Goal: Transaction & Acquisition: Purchase product/service

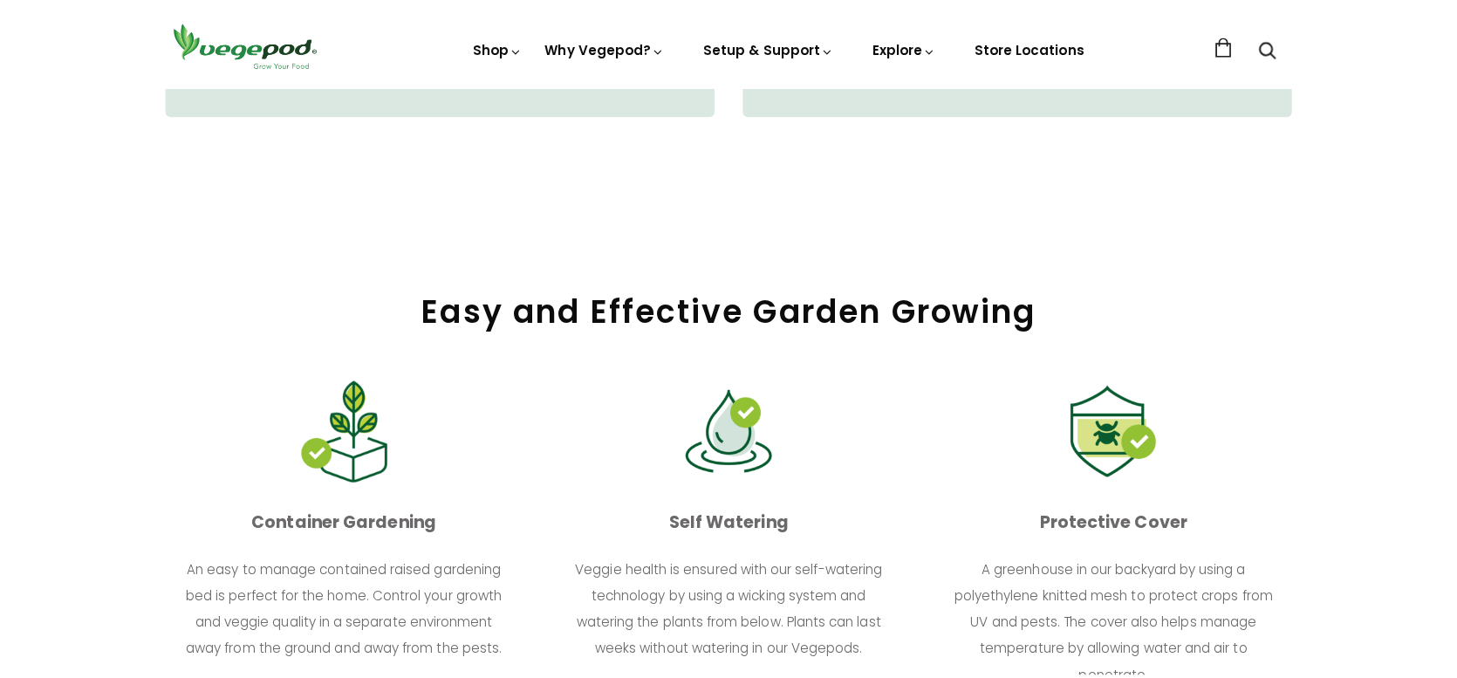
scroll to position [2094, 0]
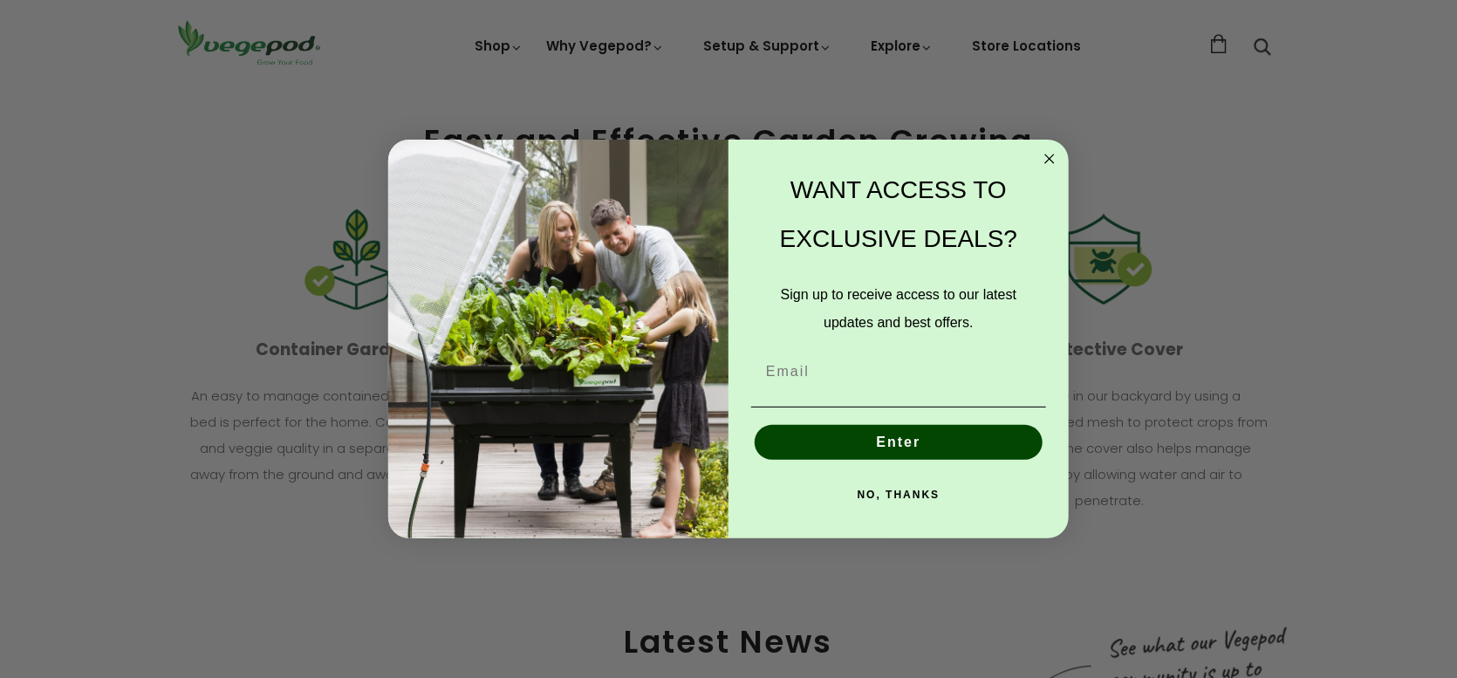
click at [1043, 156] on circle "Close dialog" at bounding box center [1050, 159] width 20 height 20
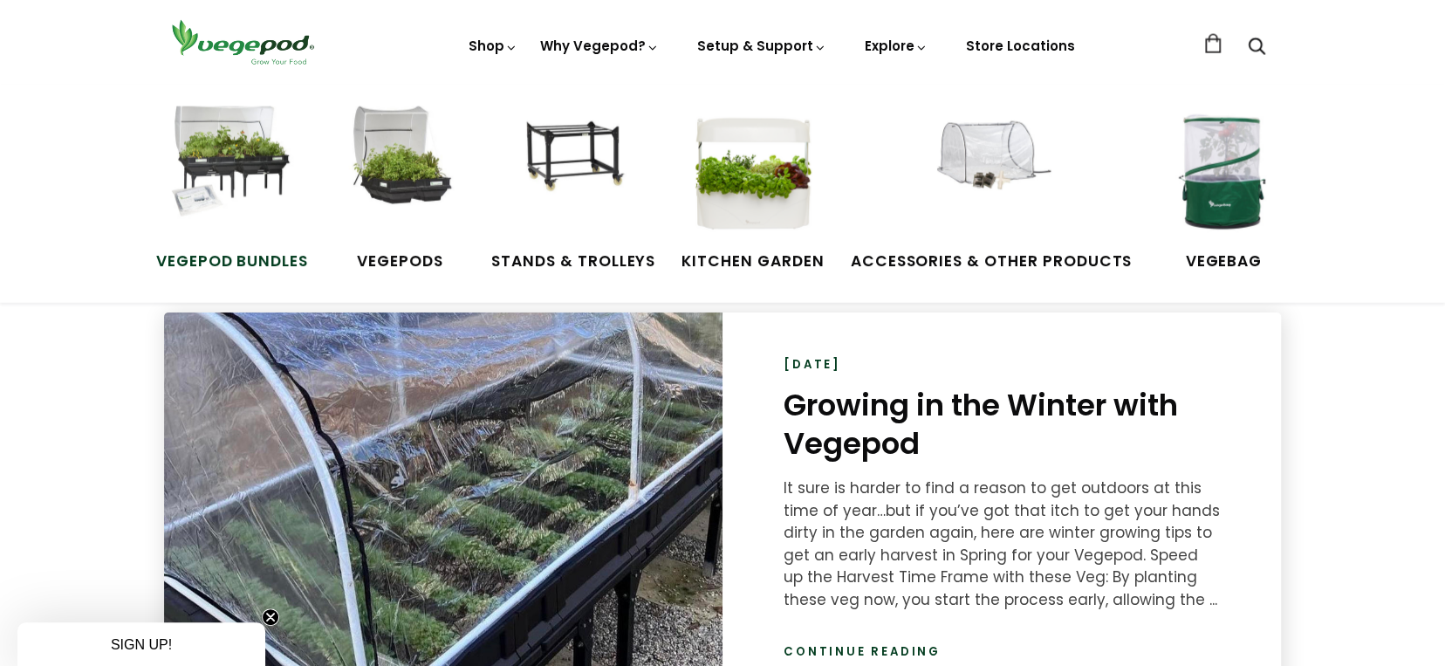
scroll to position [2617, 0]
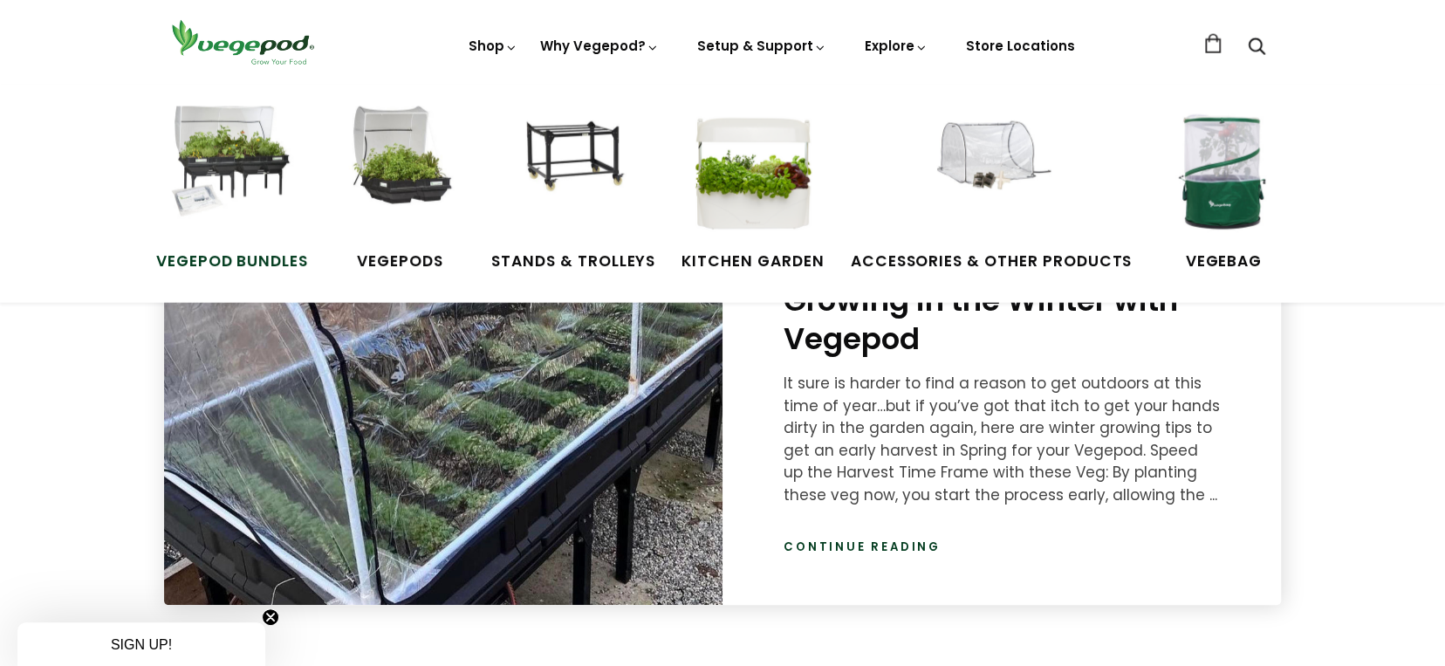
click at [216, 150] on img at bounding box center [232, 171] width 131 height 131
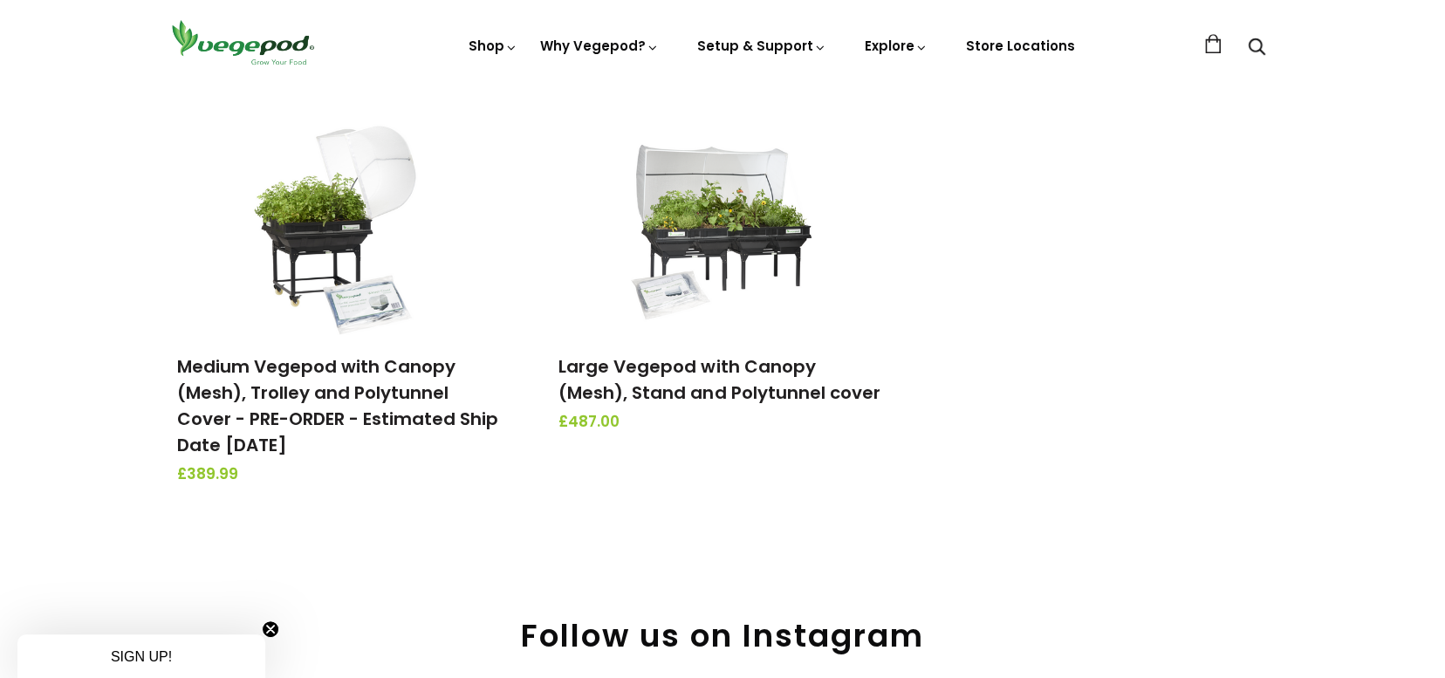
scroll to position [698, 0]
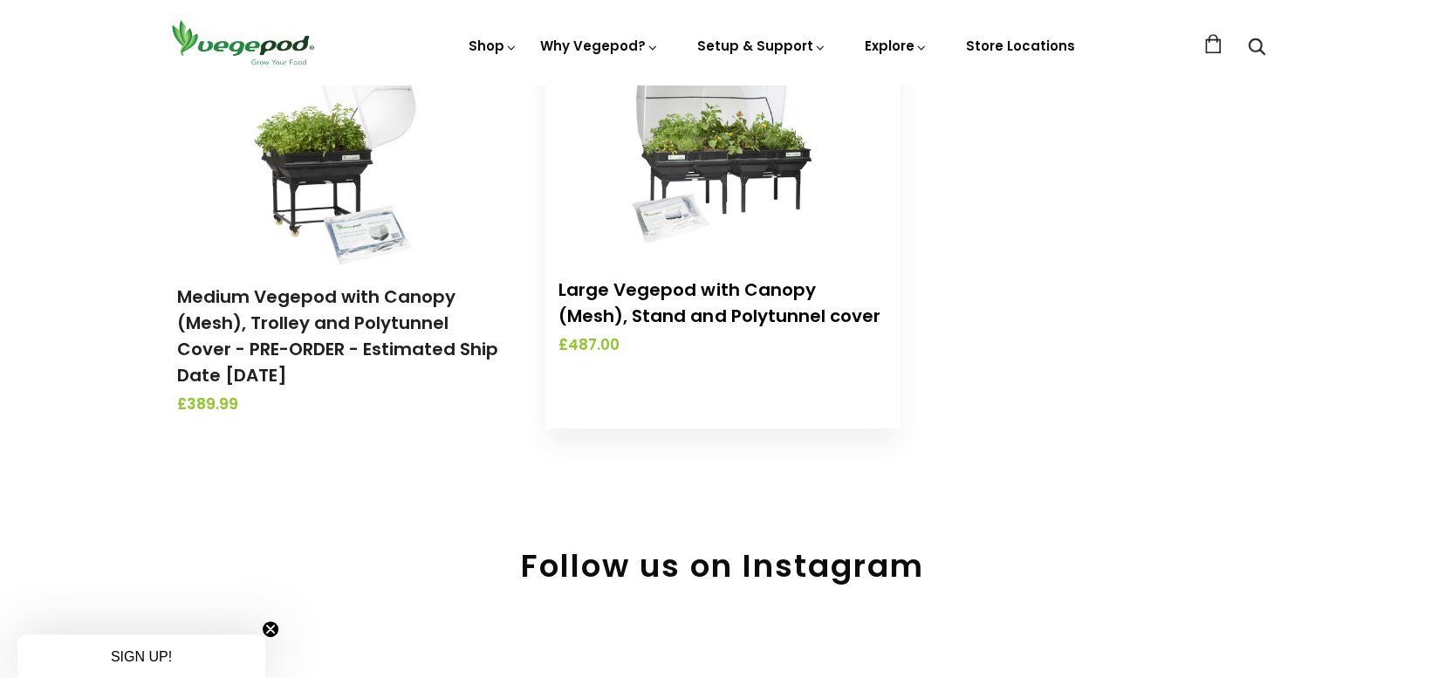
click at [733, 304] on link "Large Vegepod with Canopy (Mesh), Stand and Polytunnel cover" at bounding box center [718, 302] width 321 height 51
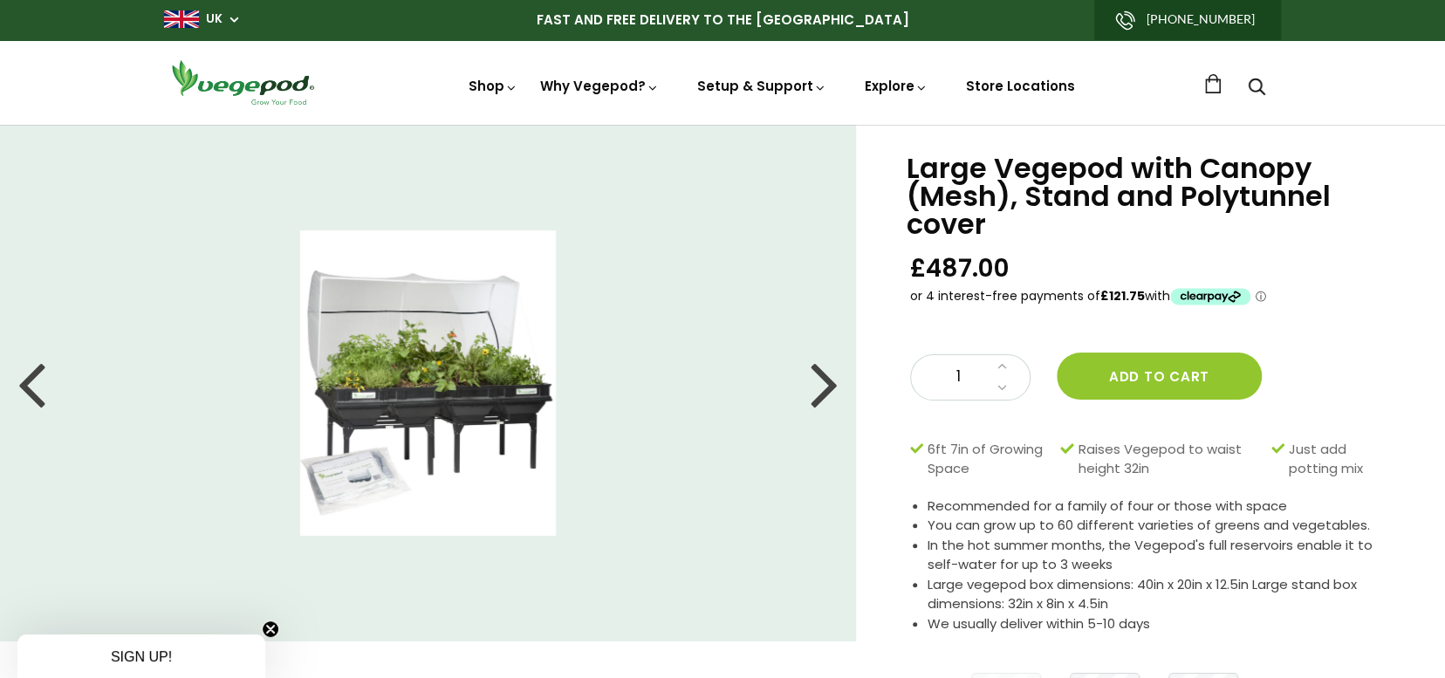
click at [810, 378] on div at bounding box center [824, 383] width 28 height 79
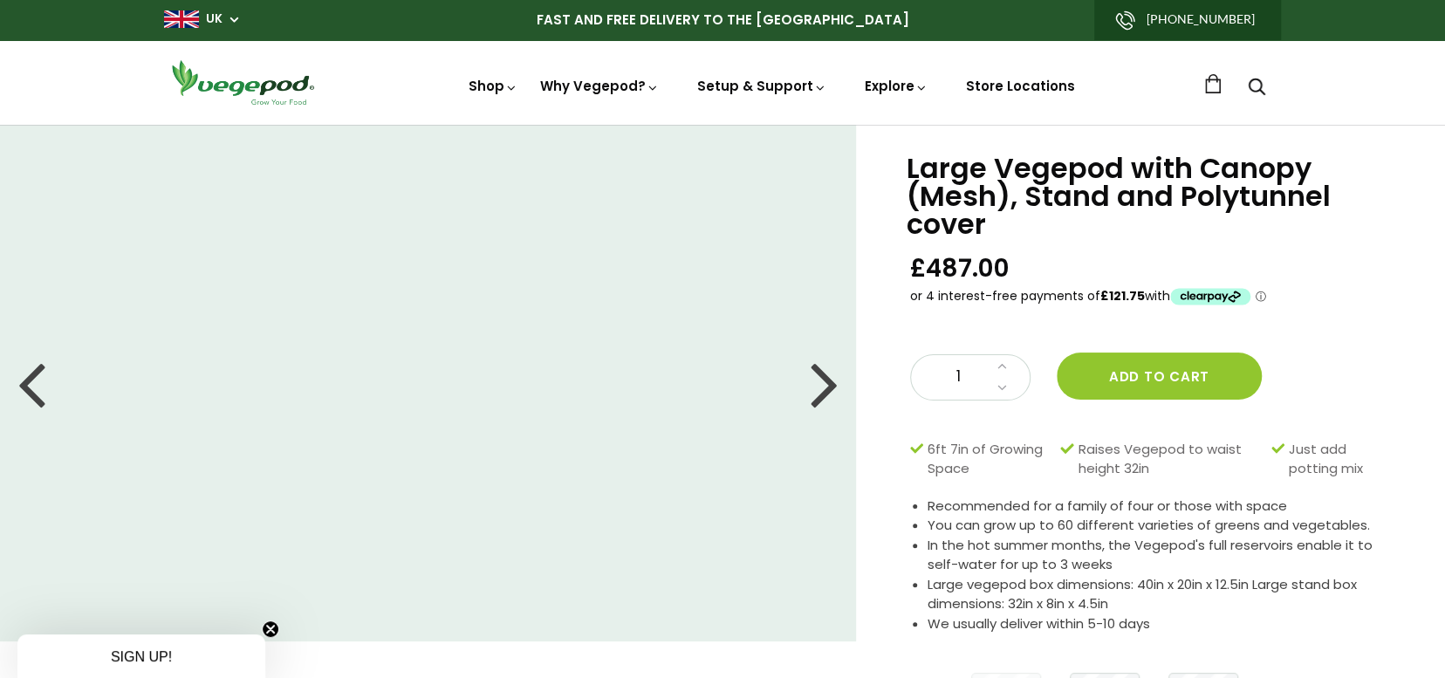
click at [810, 378] on div at bounding box center [824, 383] width 28 height 79
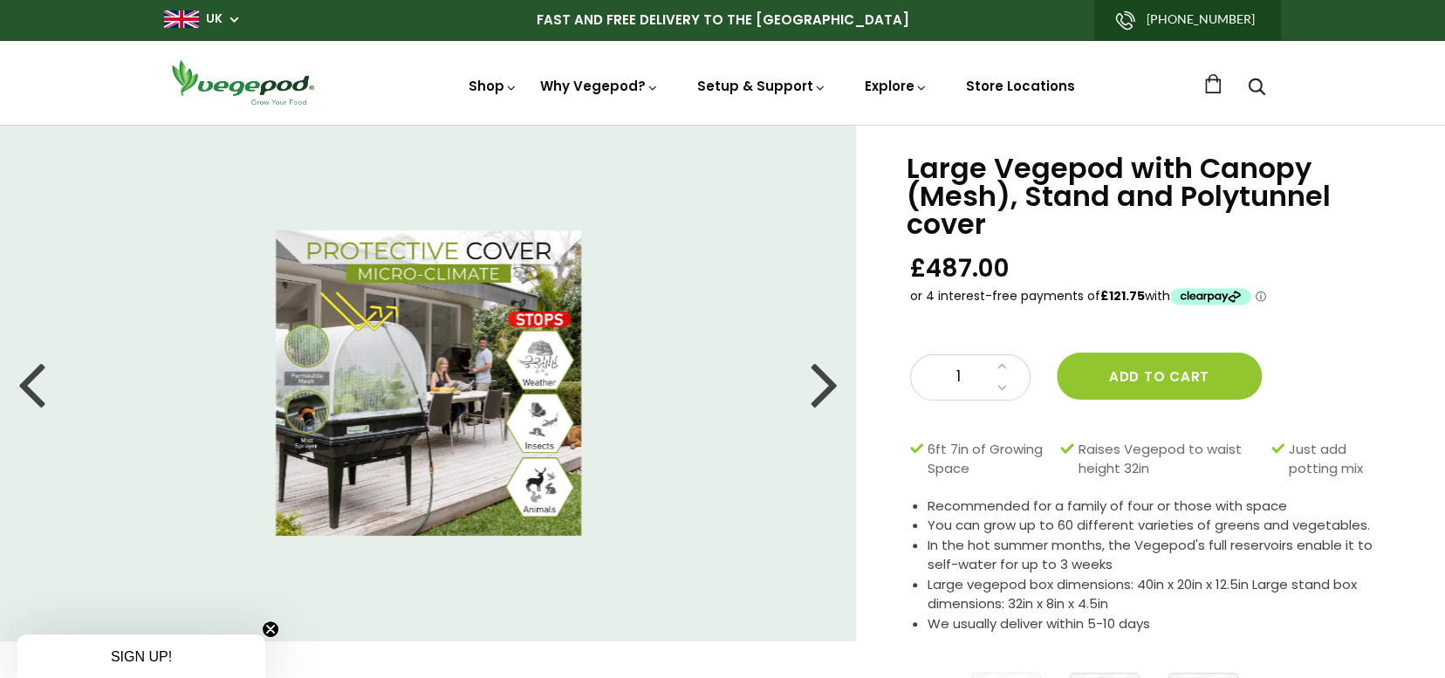
click at [810, 378] on div at bounding box center [824, 383] width 28 height 79
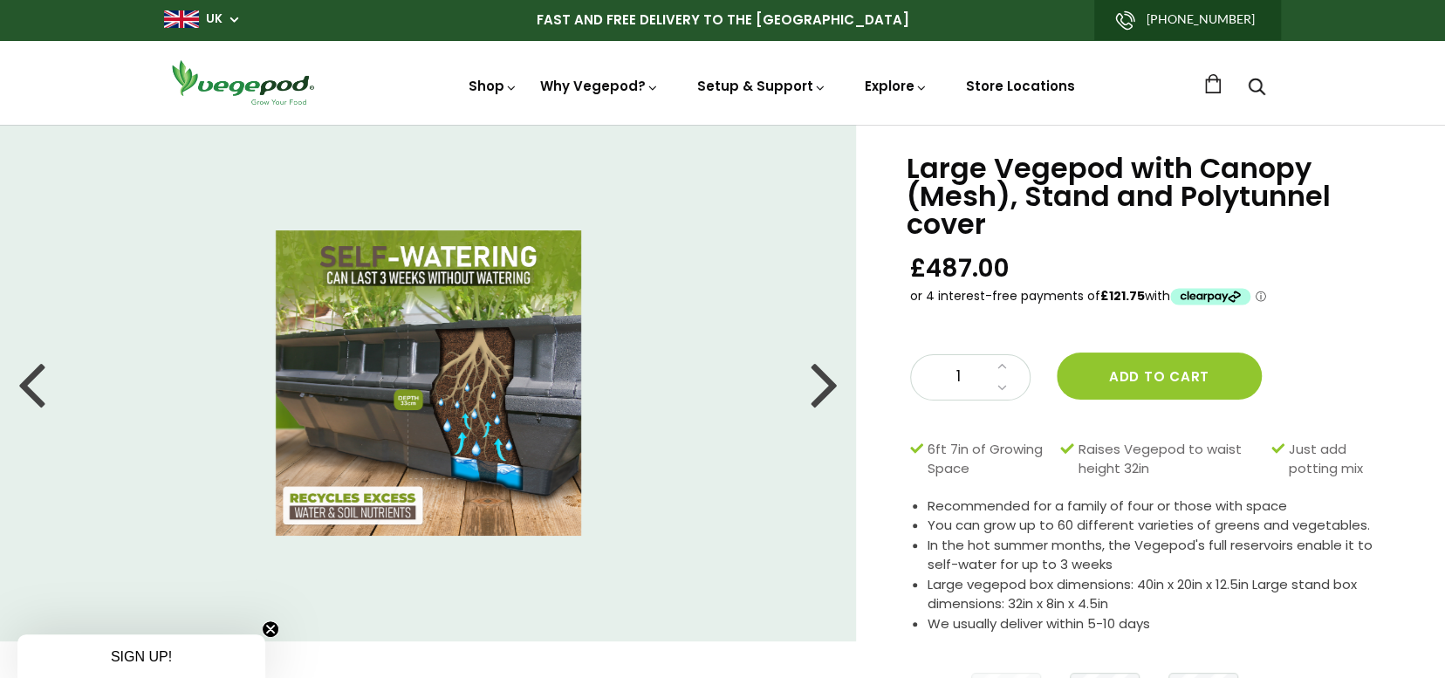
click at [810, 379] on div at bounding box center [824, 383] width 28 height 79
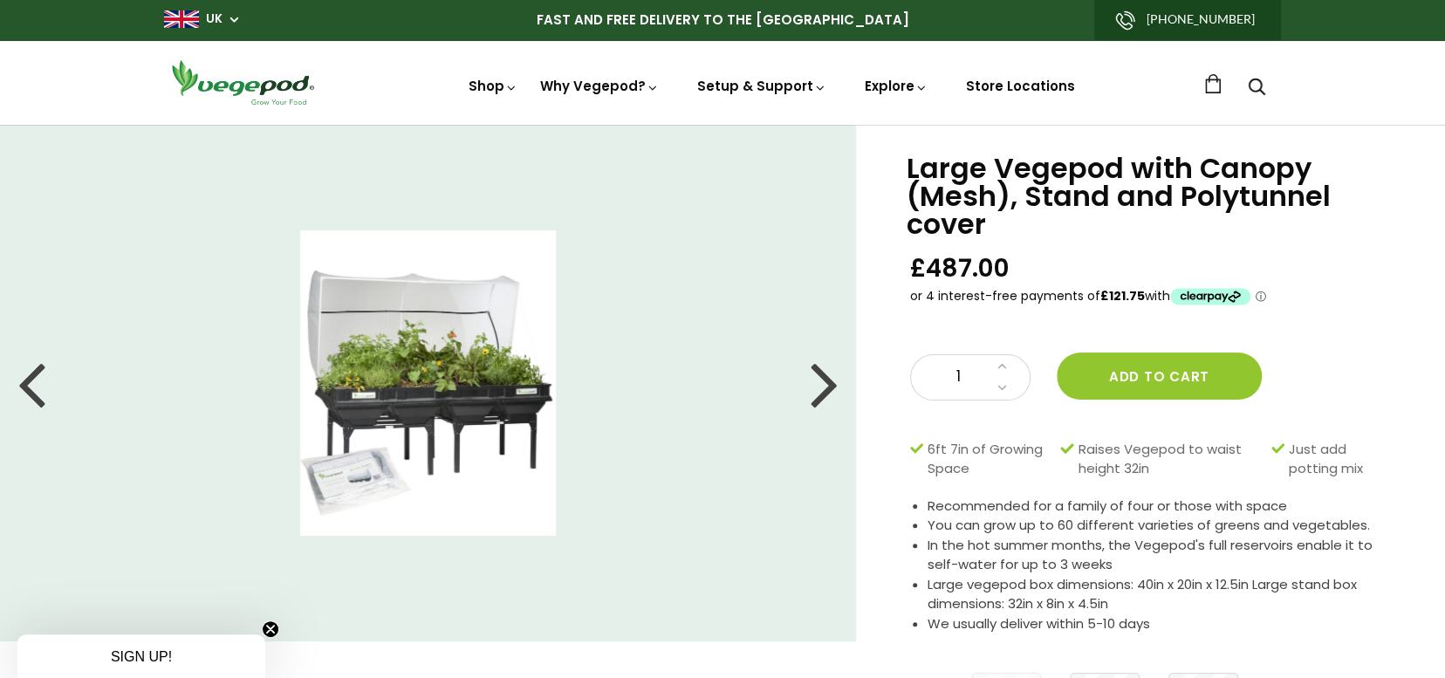
click at [810, 379] on div at bounding box center [824, 383] width 28 height 79
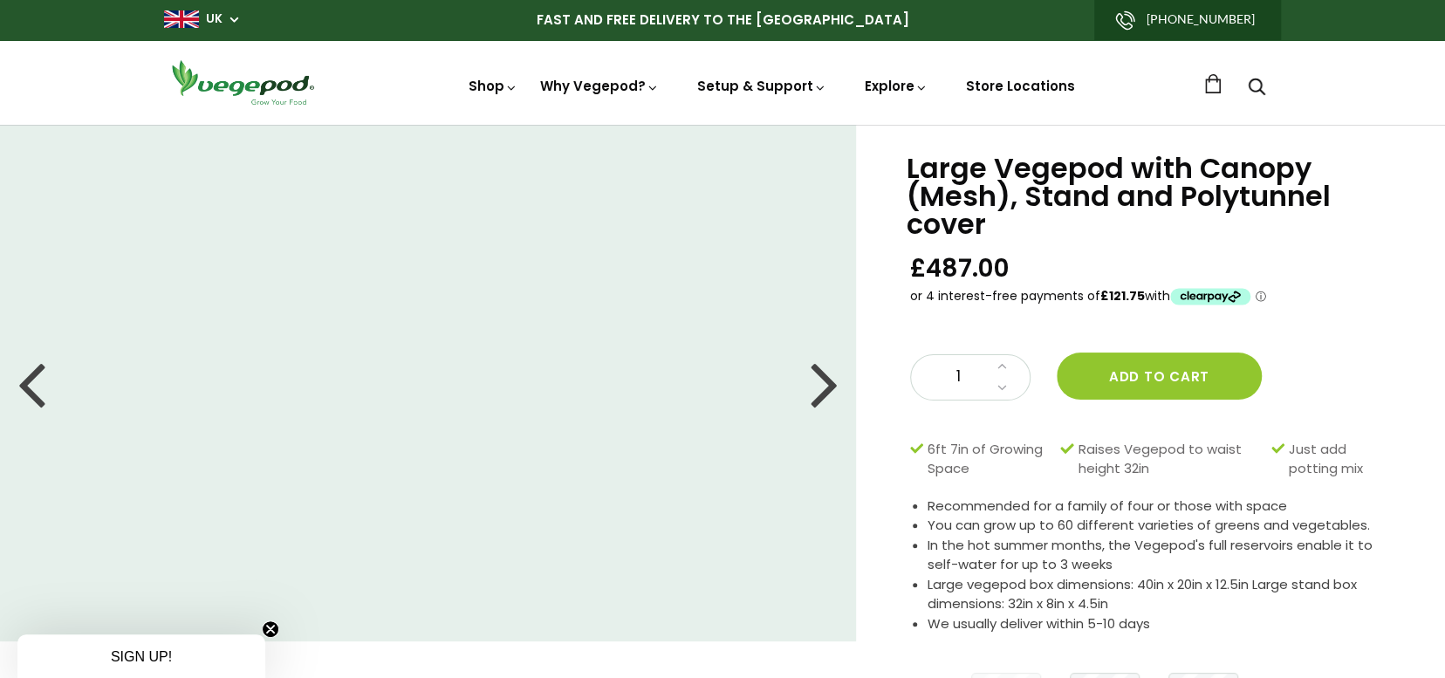
click at [810, 379] on div at bounding box center [824, 383] width 28 height 79
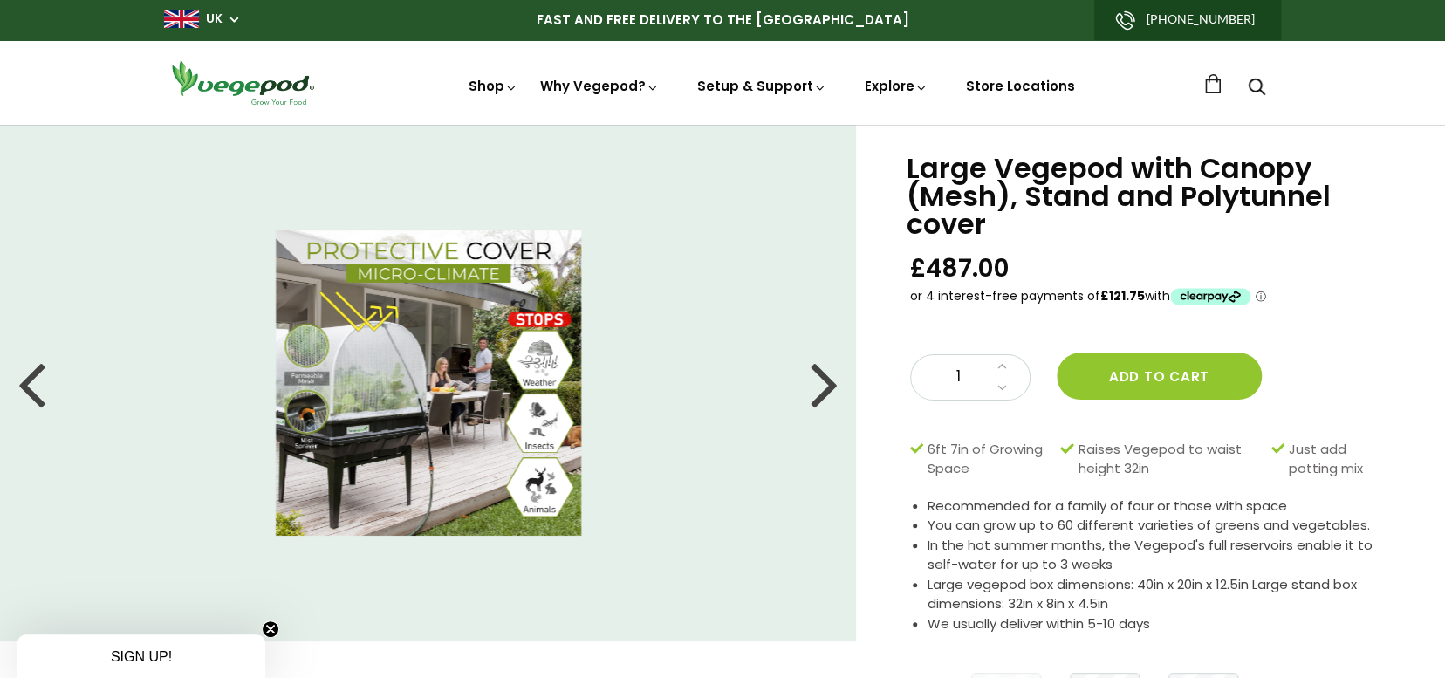
click at [810, 379] on div at bounding box center [824, 383] width 28 height 79
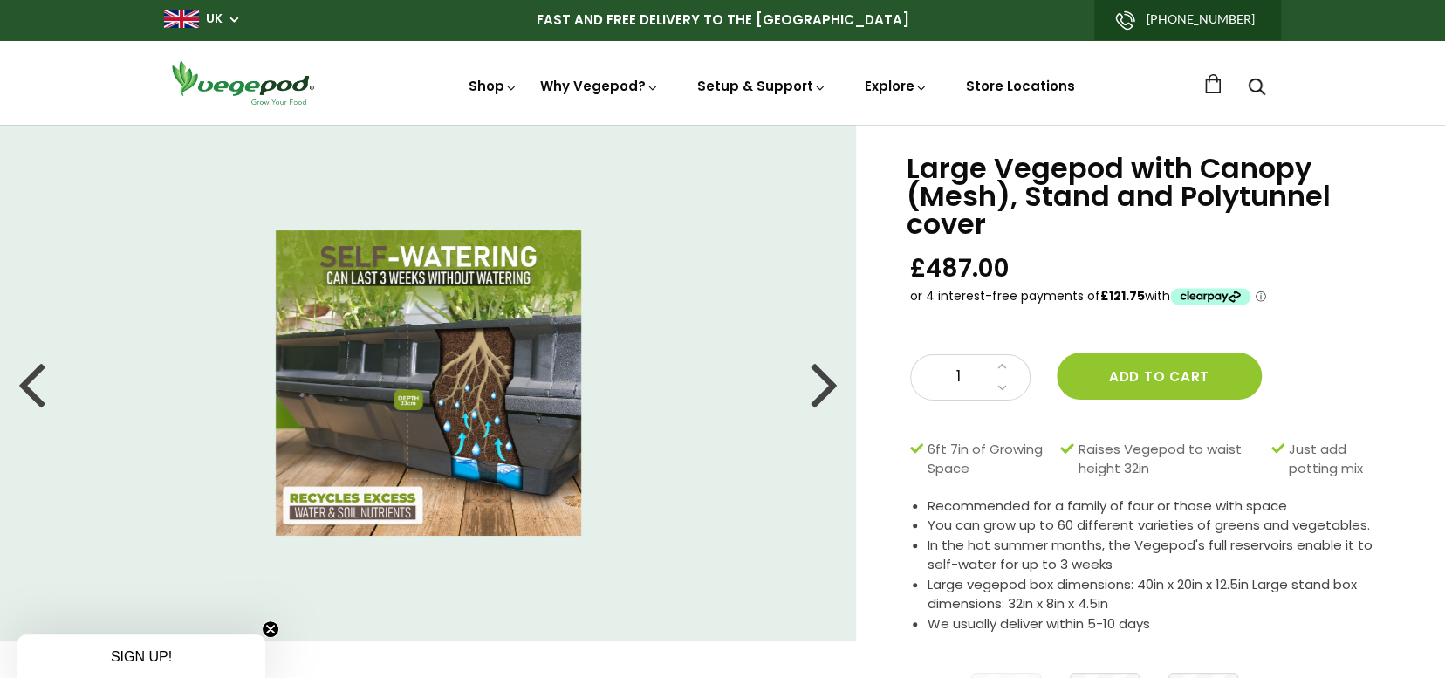
click at [810, 379] on div at bounding box center [824, 383] width 28 height 79
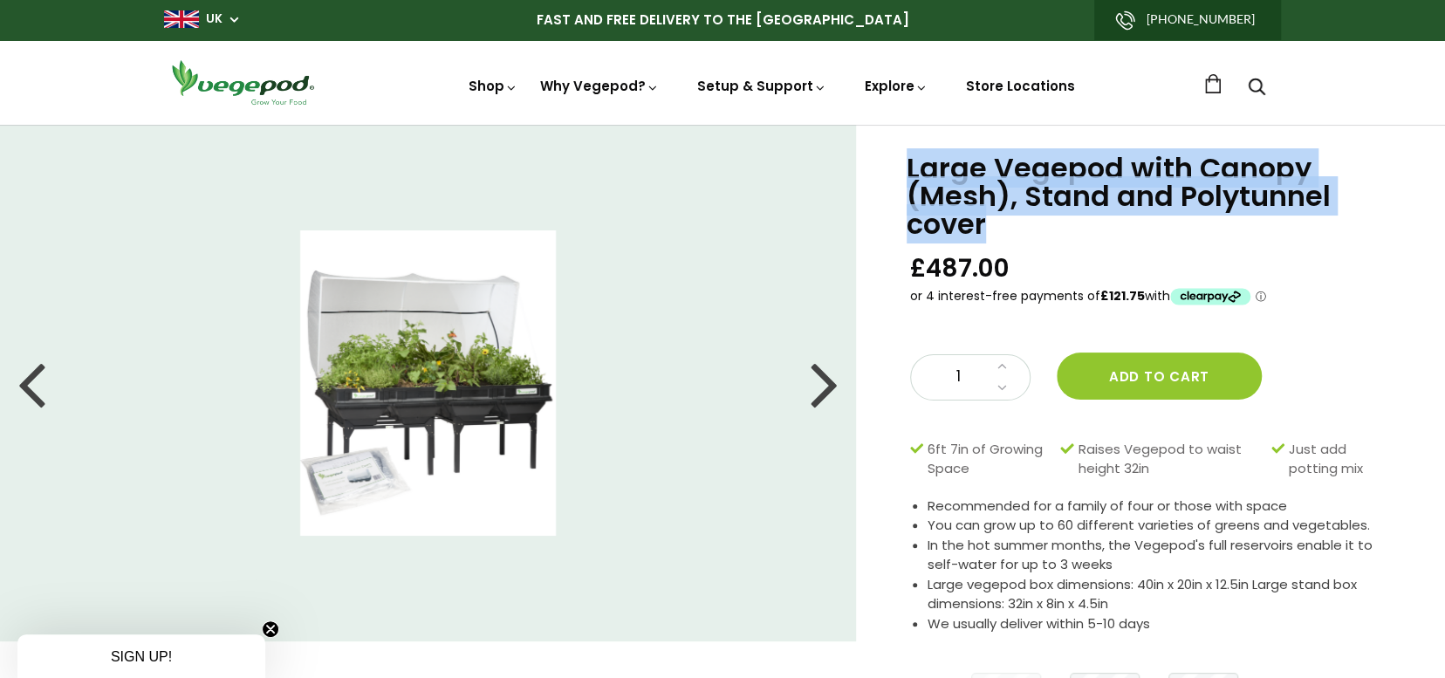
drag, startPoint x: 901, startPoint y: 173, endPoint x: 1053, endPoint y: 227, distance: 161.1
click at [1053, 227] on div "Large Vegepod with Canopy (Mesh), Stand and Polytunnel cover £487.00 1 Add to c…" at bounding box center [1150, 453] width 589 height 656
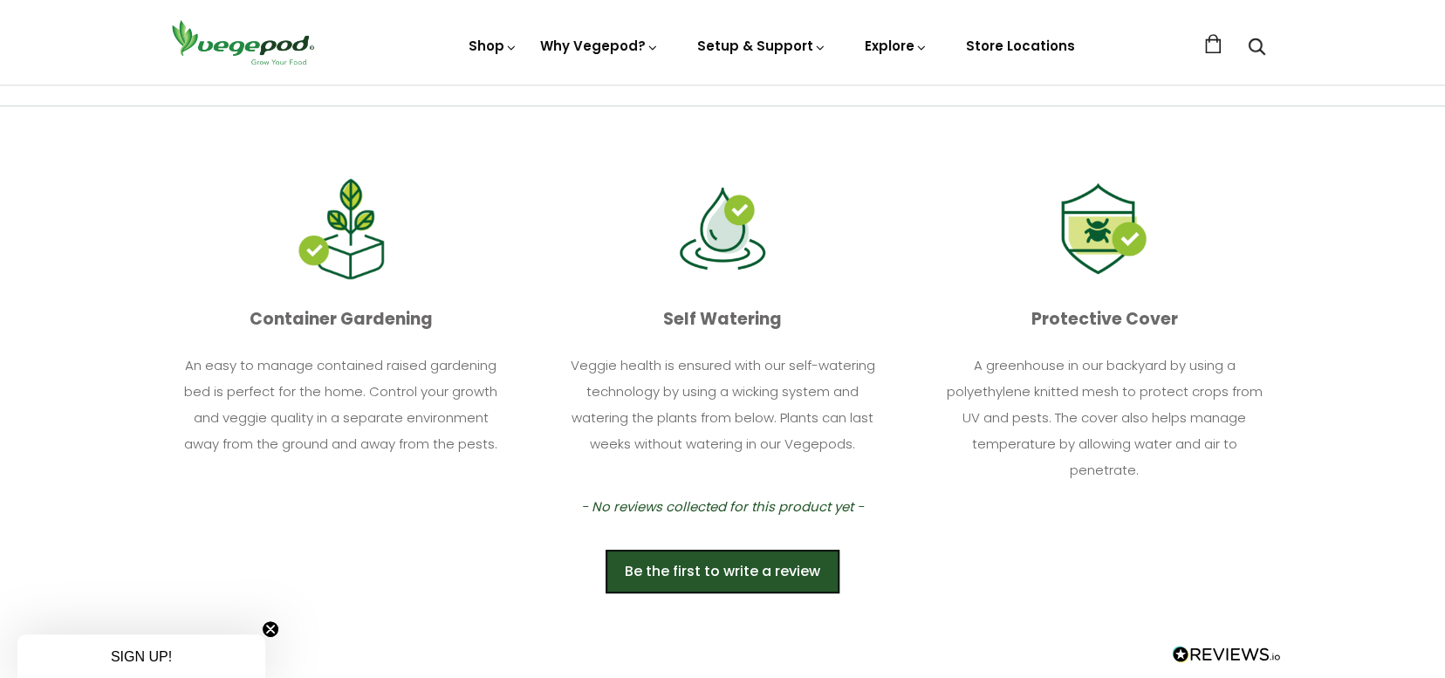
scroll to position [262, 0]
